Goal: Task Accomplishment & Management: Manage account settings

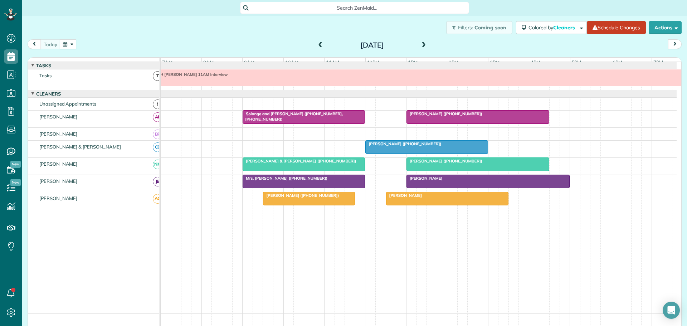
scroll to position [5, 0]
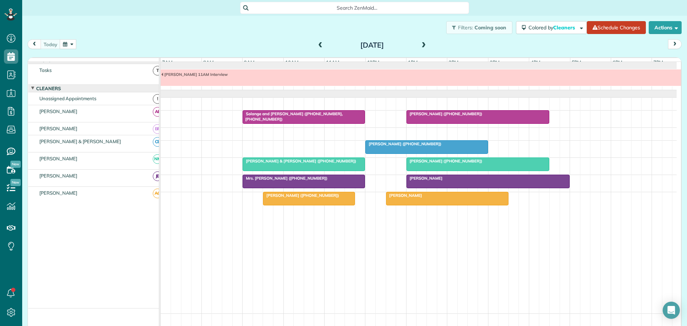
click at [321, 44] on span at bounding box center [321, 45] width 8 height 6
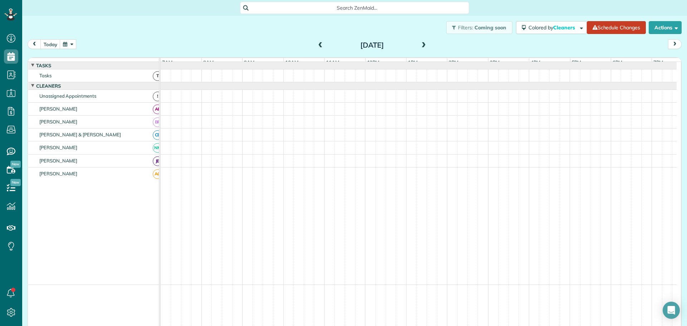
click at [318, 45] on span at bounding box center [321, 45] width 8 height 6
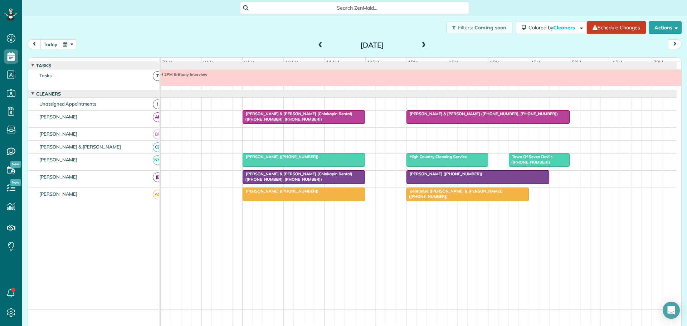
click at [543, 161] on span "Town Of Seven Devils (+18289635343)" at bounding box center [531, 159] width 44 height 10
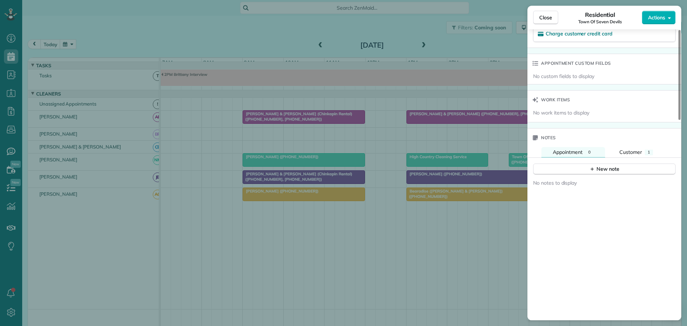
scroll to position [501, 0]
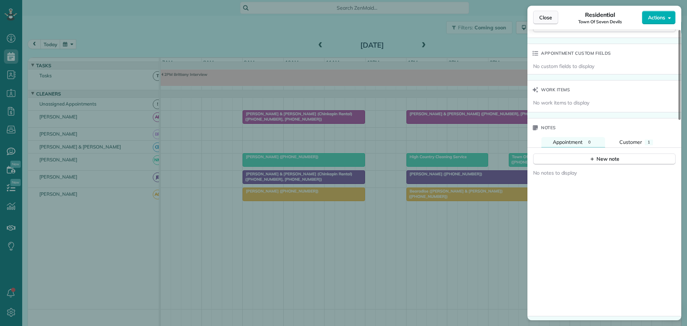
click at [545, 18] on span "Close" at bounding box center [546, 17] width 13 height 7
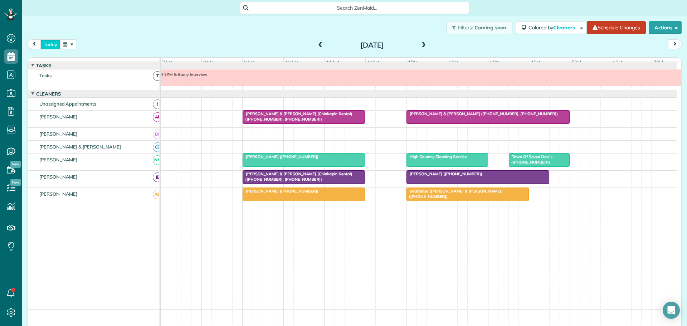
click at [48, 43] on button "today" at bounding box center [50, 44] width 20 height 10
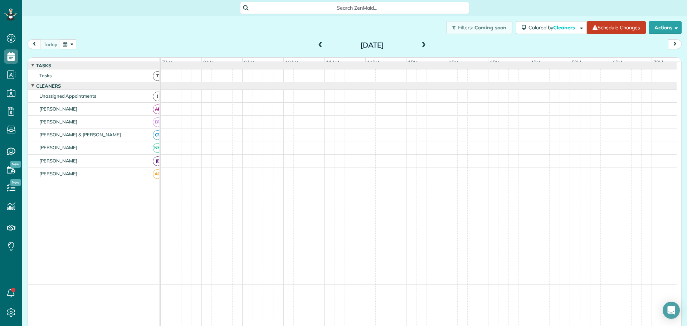
scroll to position [5, 0]
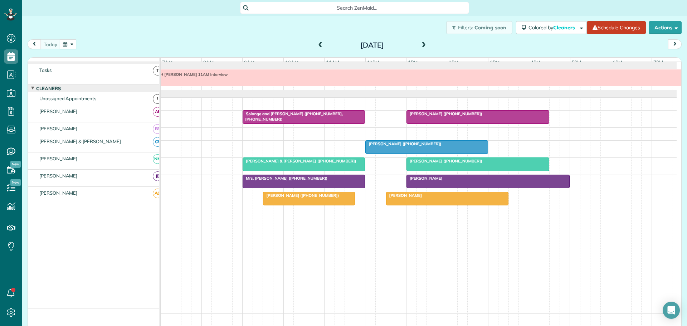
click at [256, 120] on span "Solange and Arjun Ajmani (+19195309888, +19199241630)" at bounding box center [292, 116] width 101 height 10
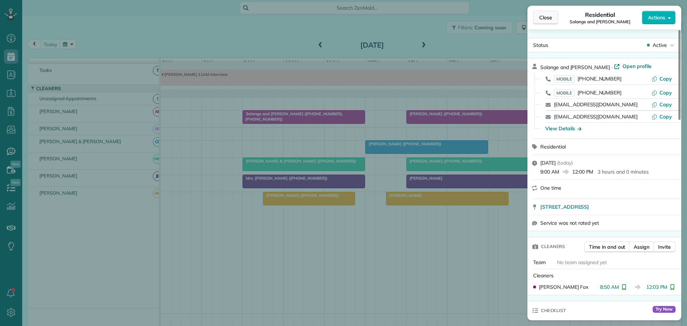
click at [548, 15] on span "Close" at bounding box center [546, 17] width 13 height 7
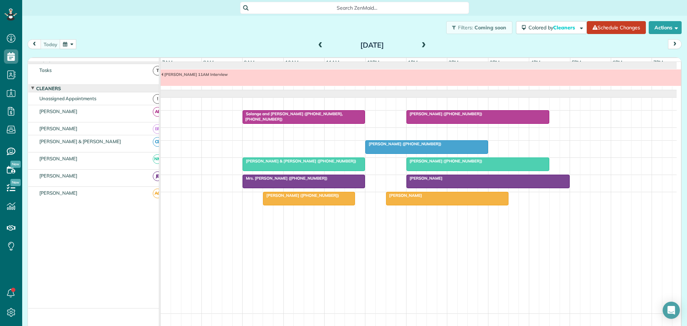
click at [435, 116] on span "Kimberly Humphrey (+19124647201)" at bounding box center [444, 113] width 77 height 5
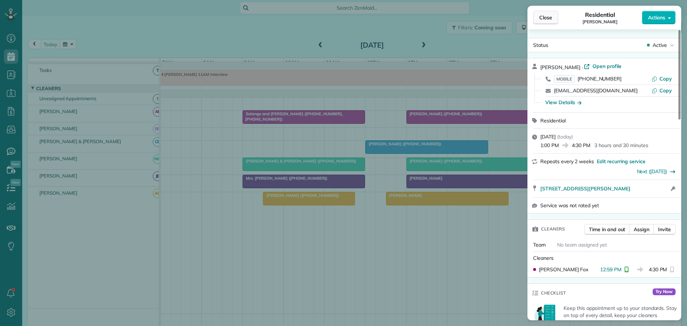
click at [544, 15] on span "Close" at bounding box center [546, 17] width 13 height 7
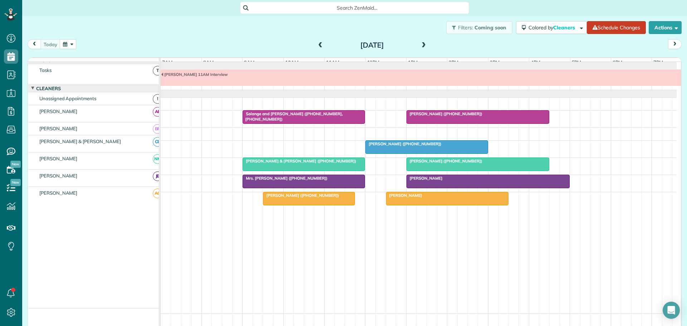
click at [292, 198] on span "Lori Wells (+18289637744)" at bounding box center [301, 195] width 77 height 5
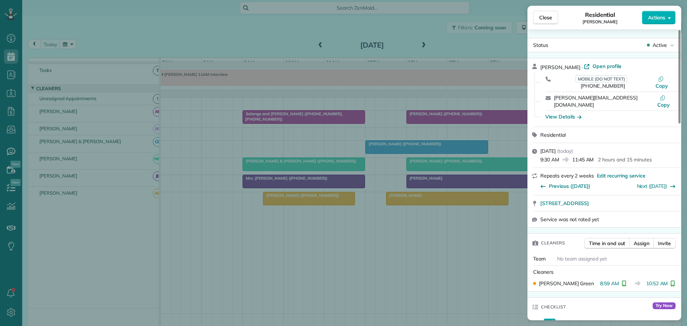
drag, startPoint x: 545, startPoint y: 16, endPoint x: 471, endPoint y: 149, distance: 151.3
click at [545, 18] on span "Close" at bounding box center [546, 17] width 13 height 7
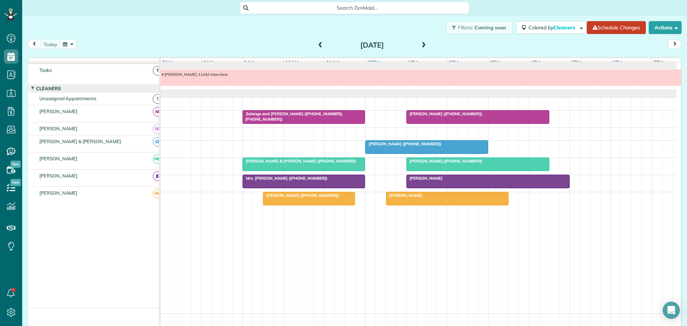
click at [422, 198] on div "Liz Sims" at bounding box center [447, 195] width 118 height 5
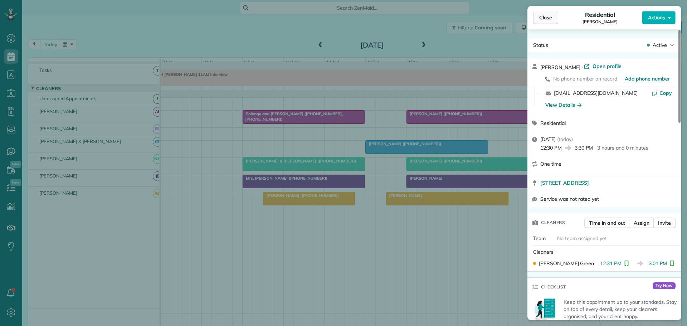
click at [551, 15] on span "Close" at bounding box center [546, 17] width 13 height 7
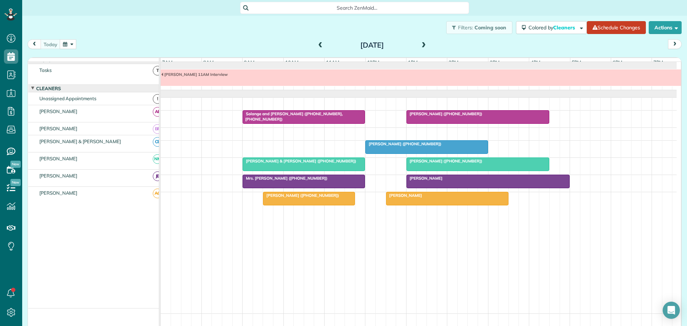
click at [319, 181] on div "Mrs. Terri Brown (+18284343128)" at bounding box center [304, 178] width 118 height 5
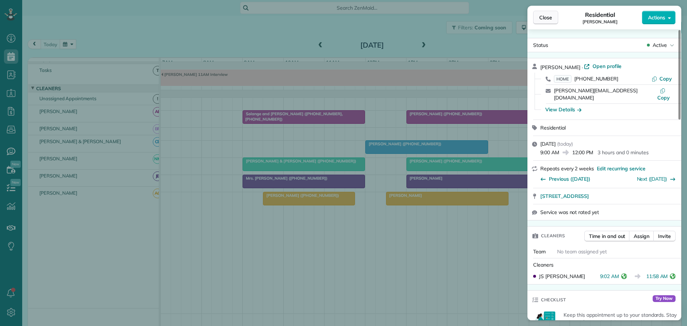
click at [544, 16] on span "Close" at bounding box center [546, 17] width 13 height 7
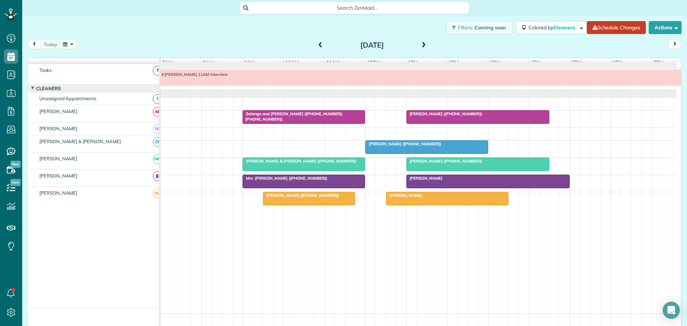
click at [453, 181] on div "Daniel Rogers" at bounding box center [488, 178] width 159 height 5
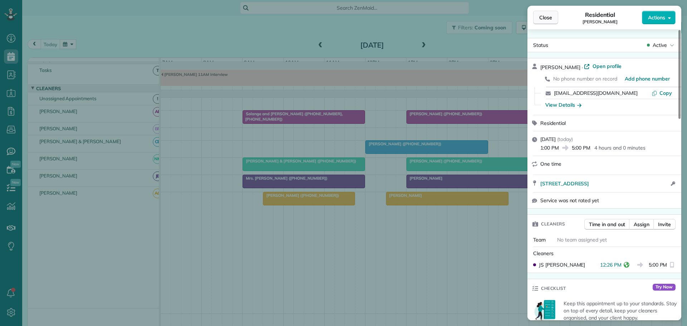
click at [542, 18] on span "Close" at bounding box center [546, 17] width 13 height 7
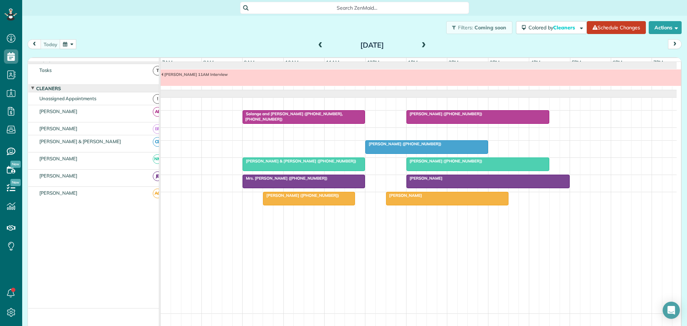
click at [310, 164] on span "Tom & Cindy Wilson (+15613386425)" at bounding box center [299, 161] width 114 height 5
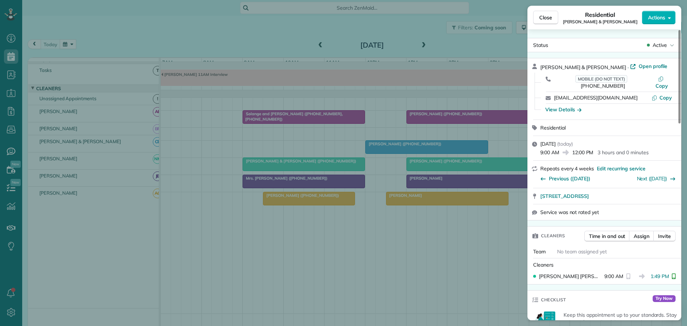
drag, startPoint x: 550, startPoint y: 19, endPoint x: 531, endPoint y: 51, distance: 37.9
click at [550, 19] on span "Close" at bounding box center [546, 17] width 13 height 7
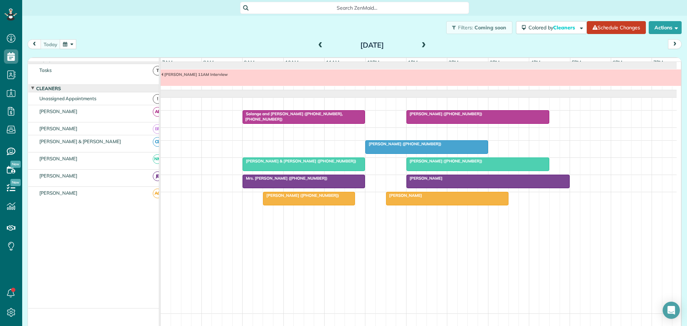
click at [402, 198] on span "Liz Sims" at bounding box center [404, 195] width 37 height 5
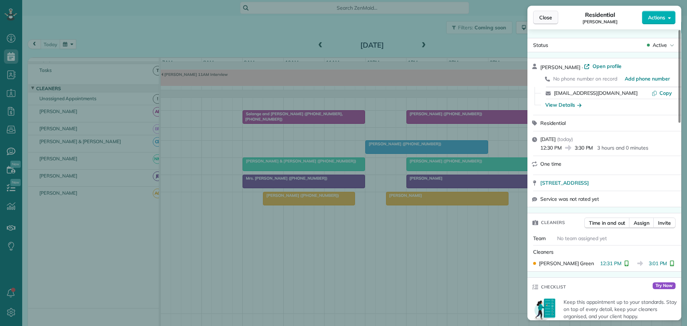
click at [547, 17] on span "Close" at bounding box center [546, 17] width 13 height 7
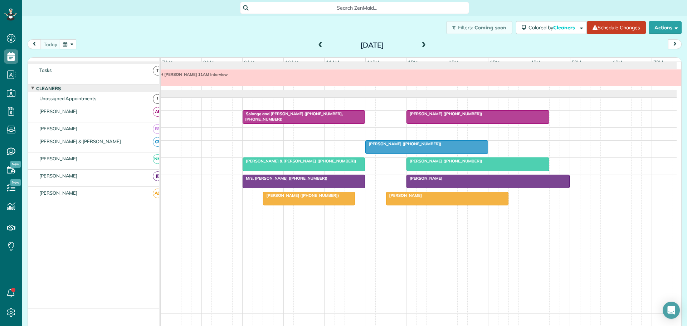
click at [319, 43] on span at bounding box center [321, 45] width 8 height 6
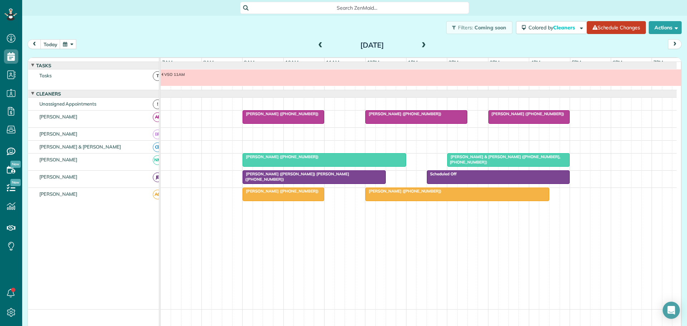
scroll to position [5, 0]
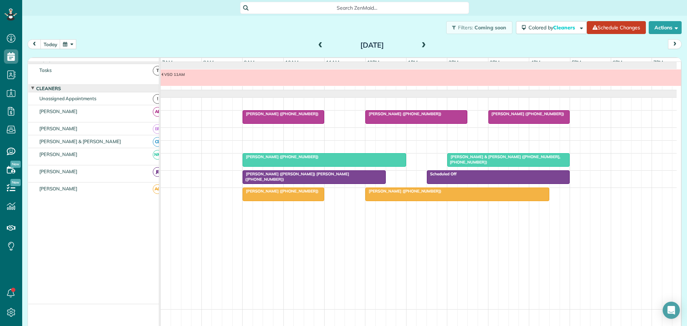
click at [319, 43] on span at bounding box center [321, 45] width 8 height 6
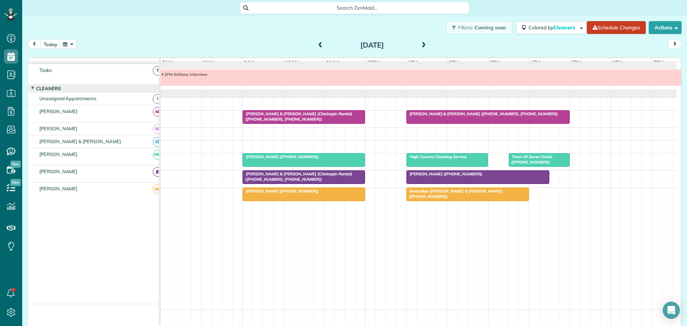
click at [532, 163] on span "Town Of Seven Devils (+18289635343)" at bounding box center [531, 159] width 44 height 10
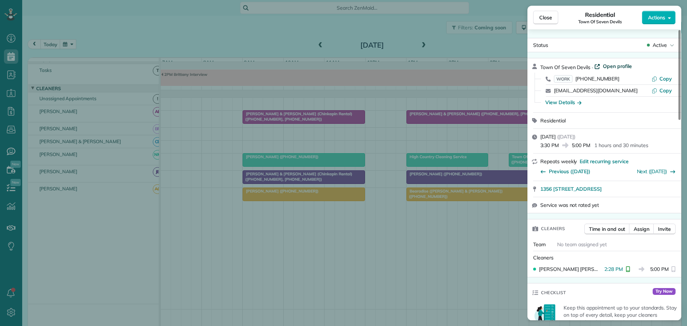
click at [622, 64] on span "Open profile" at bounding box center [617, 66] width 29 height 7
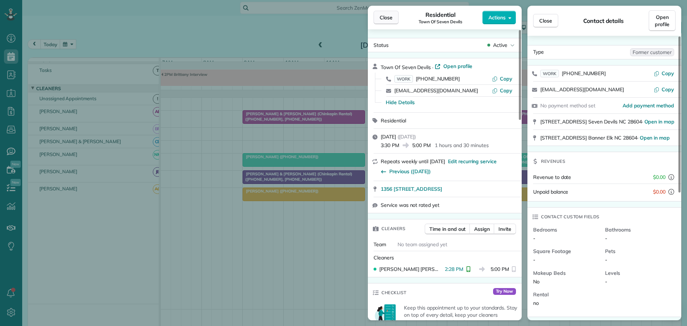
click at [390, 17] on span "Close" at bounding box center [386, 17] width 13 height 7
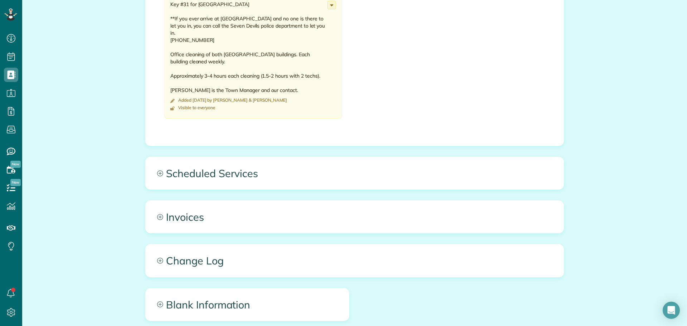
scroll to position [322, 0]
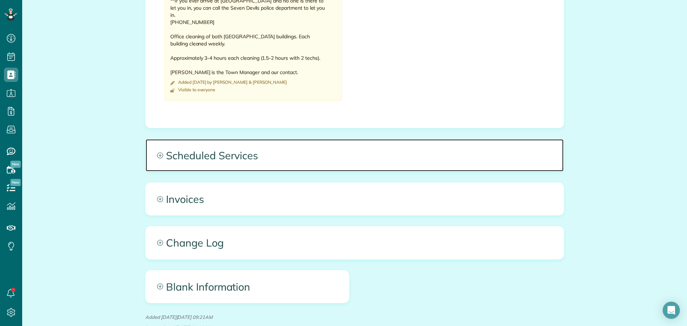
click at [174, 154] on span "Scheduled Services" at bounding box center [355, 155] width 418 height 32
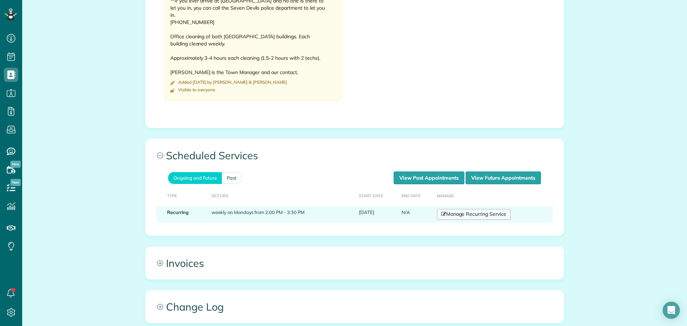
click at [459, 211] on link "Manage Recurring Service" at bounding box center [474, 214] width 74 height 11
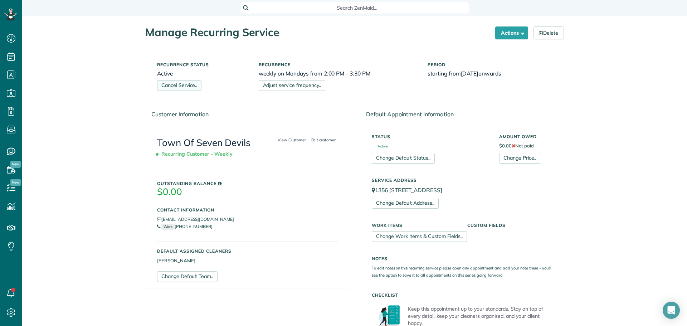
click at [185, 84] on link "Cancel Service.." at bounding box center [179, 85] width 44 height 11
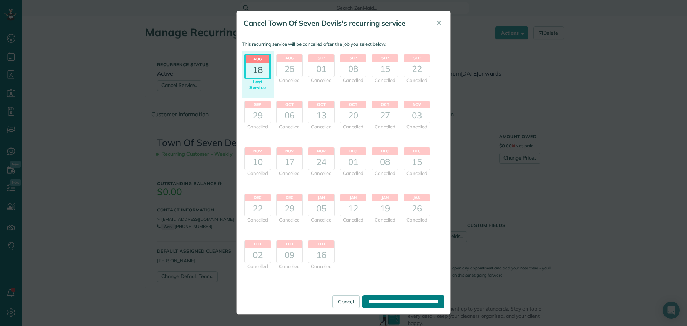
click at [413, 301] on input "**********" at bounding box center [404, 301] width 82 height 13
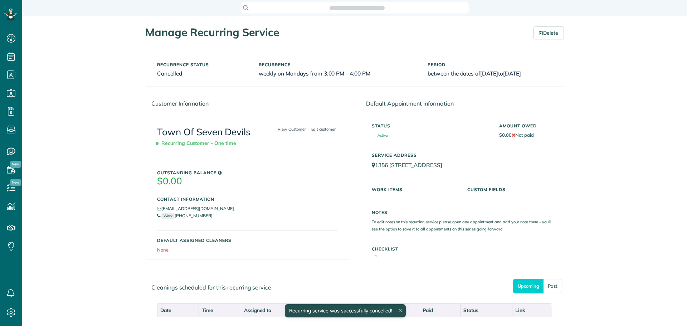
scroll to position [3, 3]
